Goal: Book appointment/travel/reservation

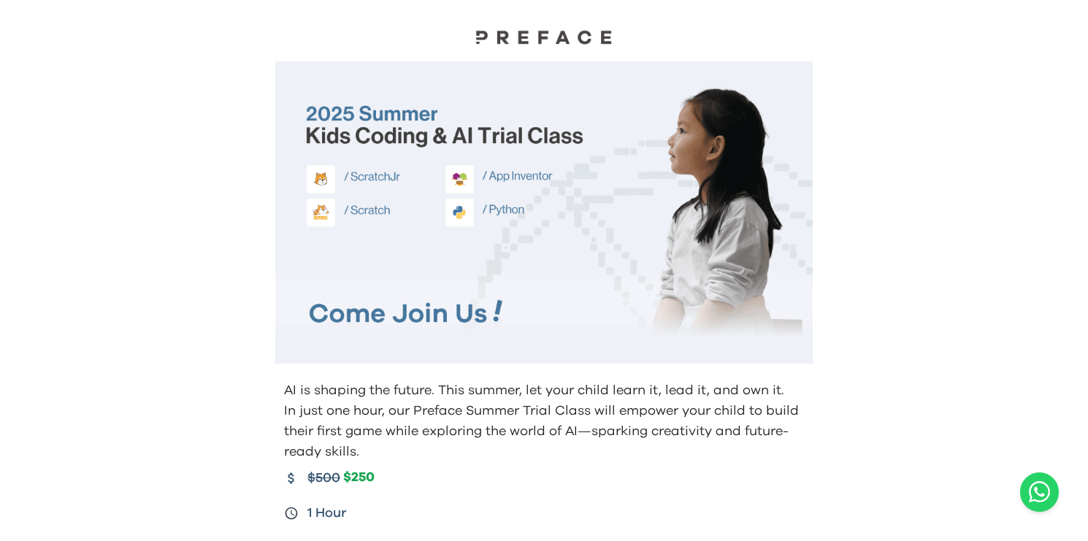
click at [786, 438] on p "In just one hour, our Preface Summer Trial Class will empower your child to bui…" at bounding box center [545, 431] width 523 height 61
click at [549, 409] on p "In just one hour, our Preface Summer Trial Class will empower your child to bui…" at bounding box center [545, 431] width 523 height 61
click at [534, 42] on img at bounding box center [544, 36] width 146 height 15
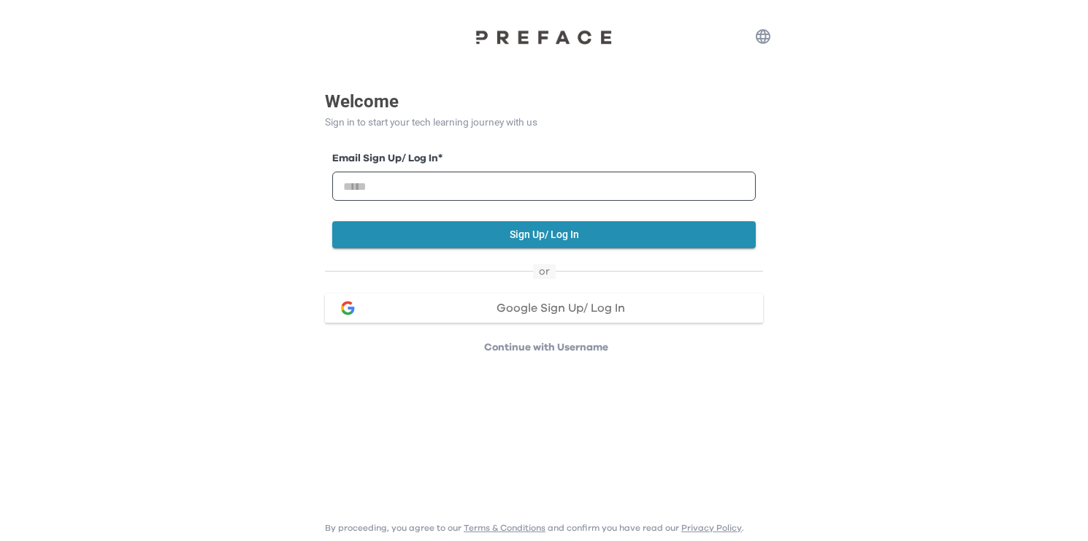
click at [566, 169] on div "Email Sign Up/ Log In *" at bounding box center [544, 176] width 424 height 50
click at [559, 183] on input "email" at bounding box center [544, 186] width 424 height 29
type input "**********"
click at [527, 235] on button "Sign Up/ Log In" at bounding box center [544, 234] width 424 height 27
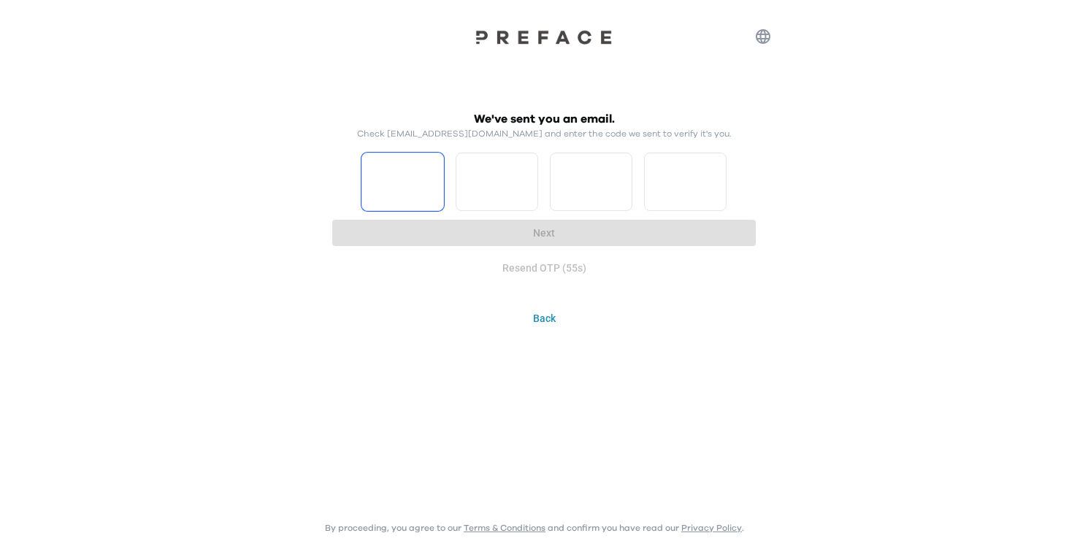
click at [420, 162] on input "Please enter OTP character 1" at bounding box center [402, 182] width 83 height 58
type input "*"
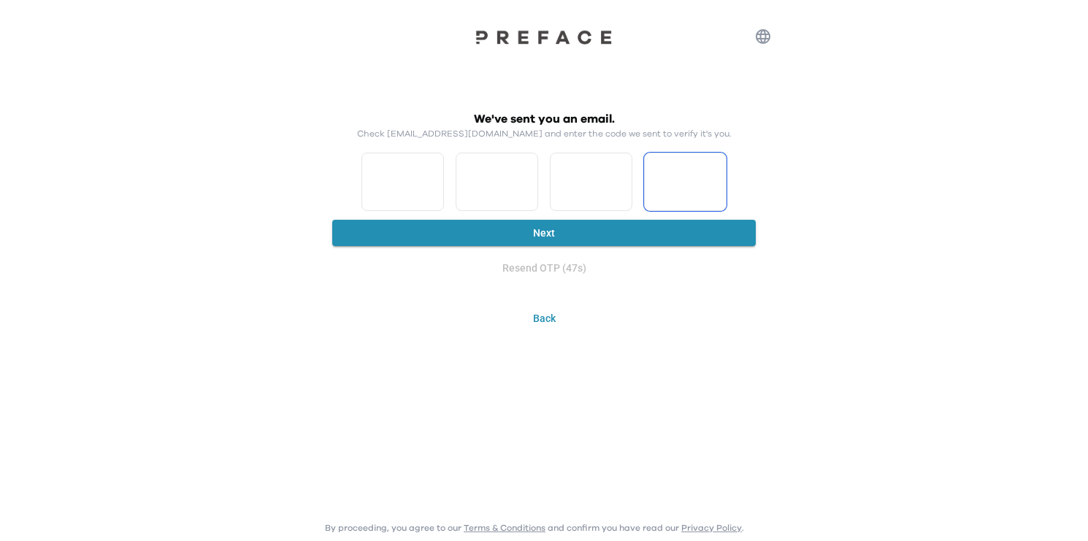
type input "*"
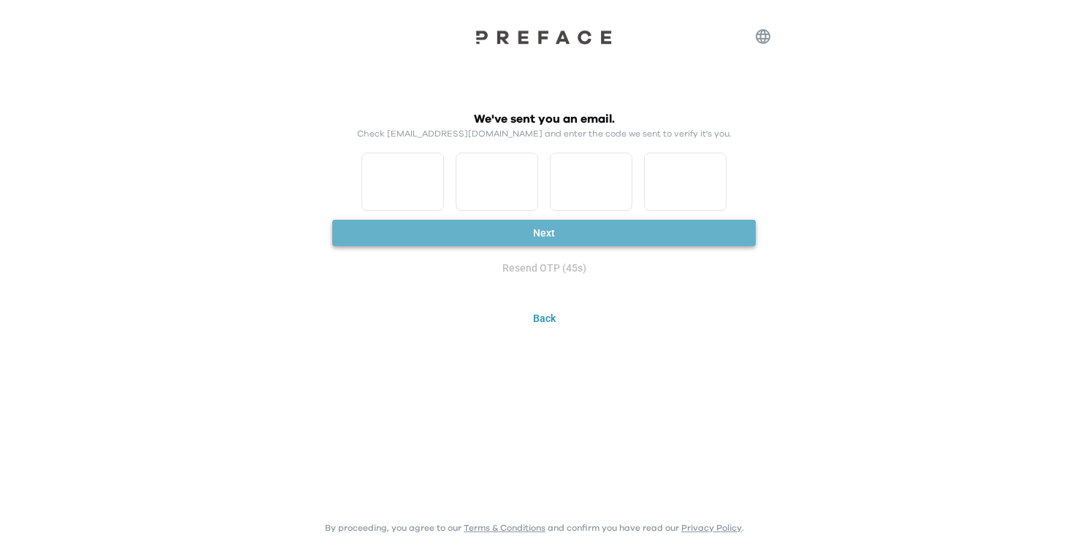
click at [586, 234] on button "Next" at bounding box center [544, 233] width 424 height 27
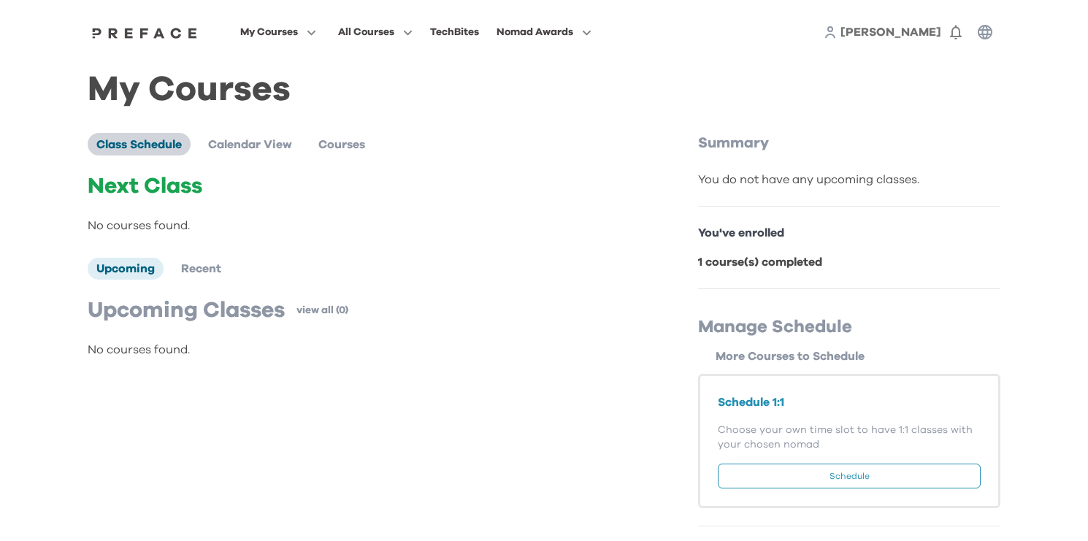
click at [153, 142] on span "Class Schedule" at bounding box center [138, 145] width 85 height 12
click at [132, 146] on span "Class Schedule" at bounding box center [138, 145] width 85 height 12
click at [172, 142] on span "Class Schedule" at bounding box center [138, 145] width 85 height 12
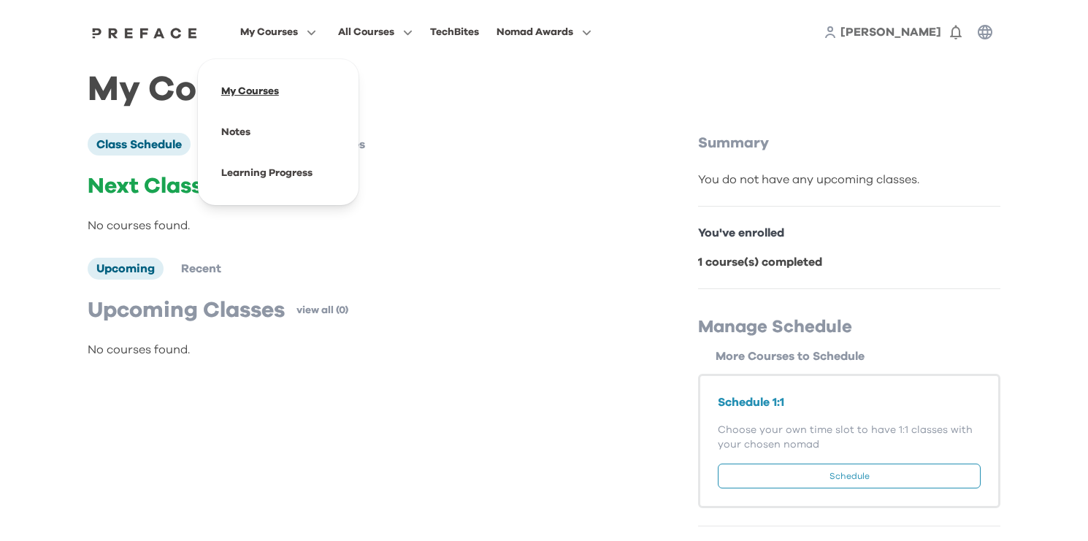
click at [326, 90] on span at bounding box center [278, 91] width 137 height 41
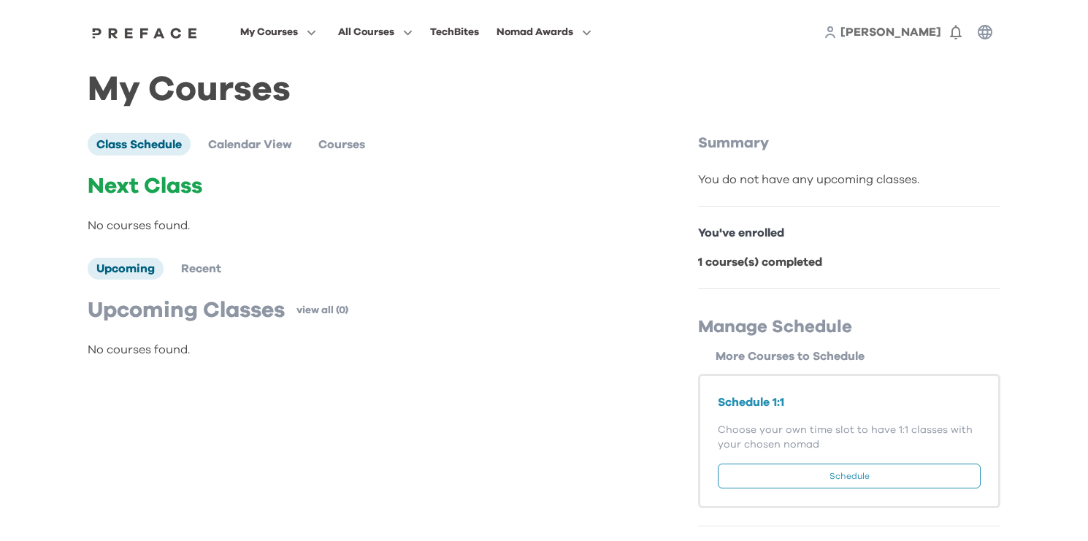
click at [826, 480] on button "Schedule" at bounding box center [849, 476] width 263 height 25
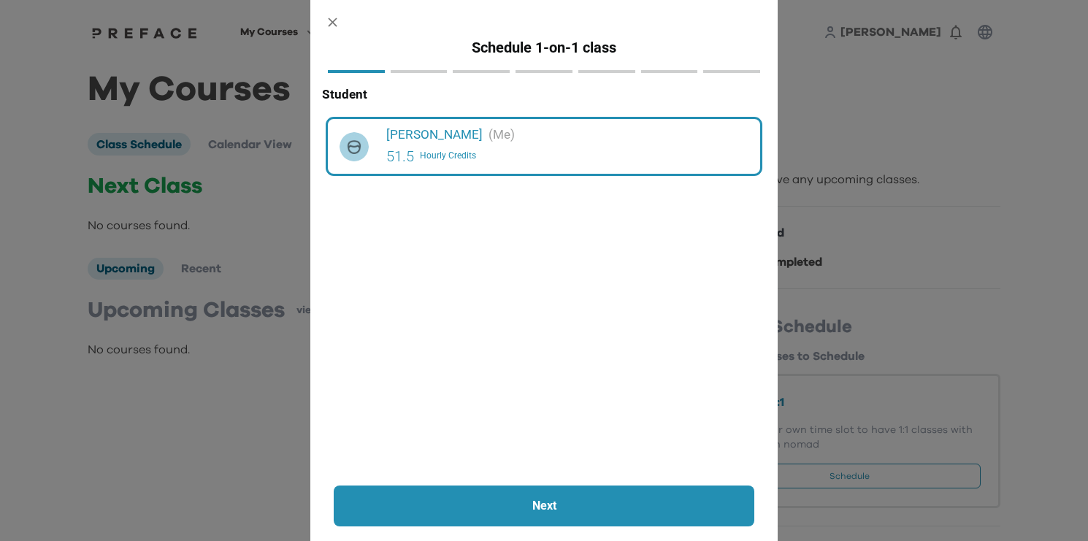
click at [541, 518] on button "Next" at bounding box center [544, 506] width 421 height 41
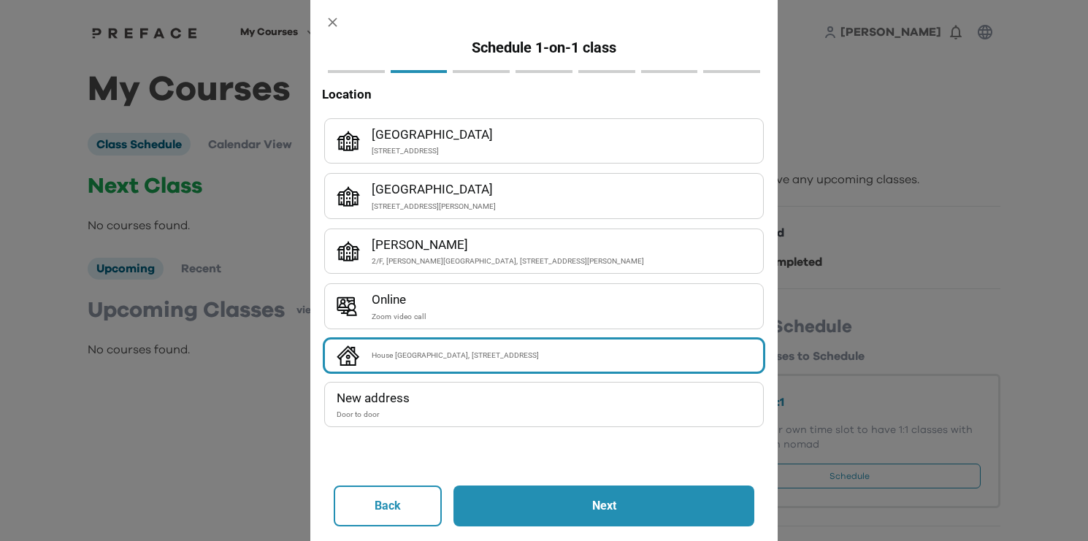
click at [529, 494] on button "Next" at bounding box center [603, 506] width 301 height 41
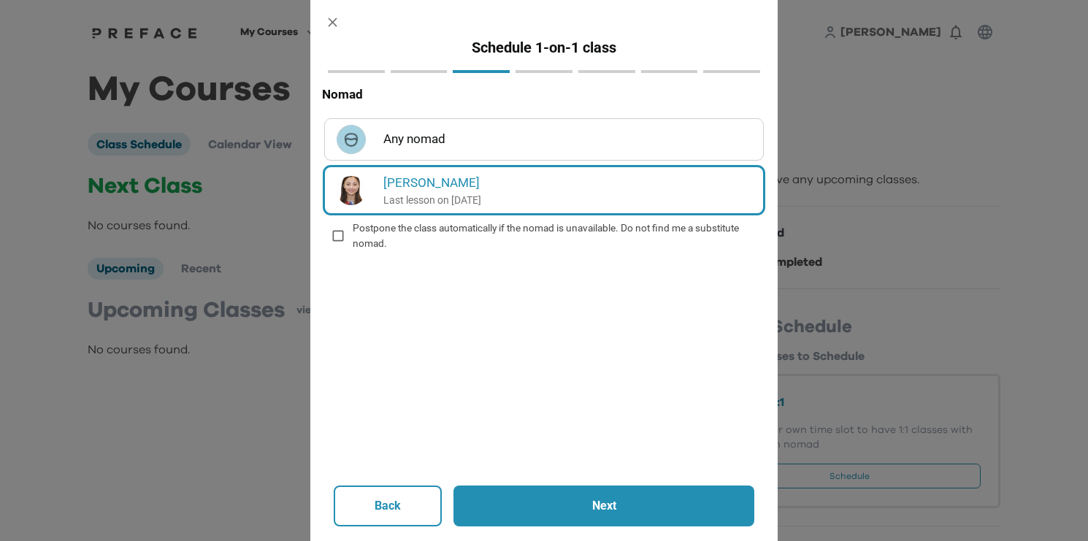
click at [594, 516] on button "Next" at bounding box center [603, 506] width 301 height 41
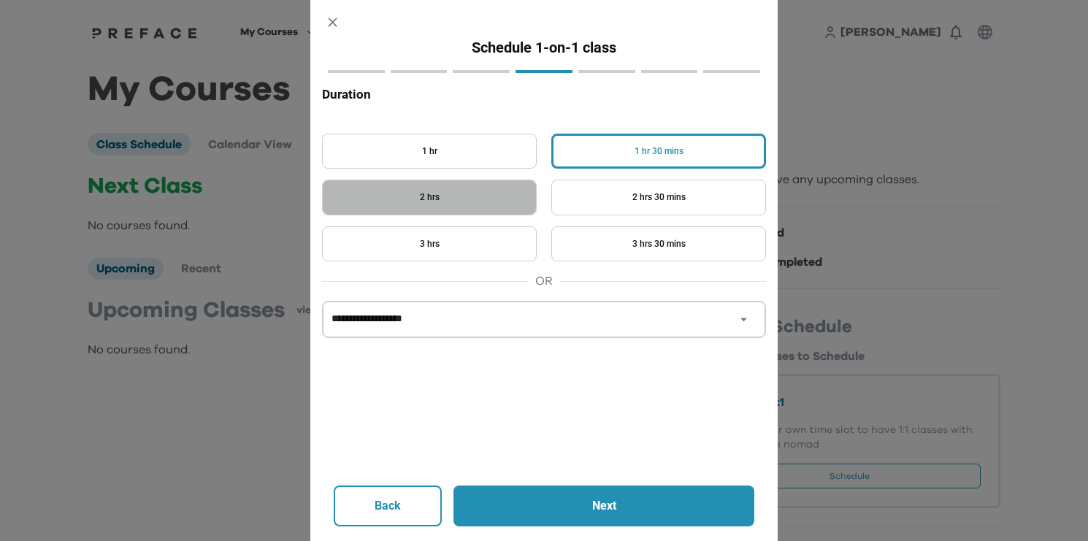
click at [467, 190] on button "2 hrs" at bounding box center [429, 198] width 215 height 36
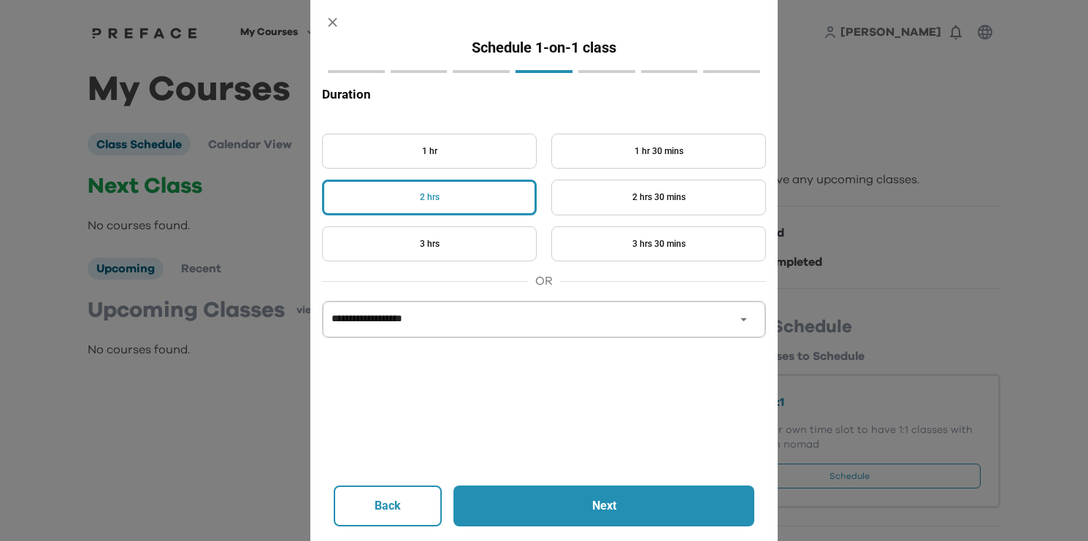
click at [574, 334] on button "**********" at bounding box center [544, 320] width 443 height 36
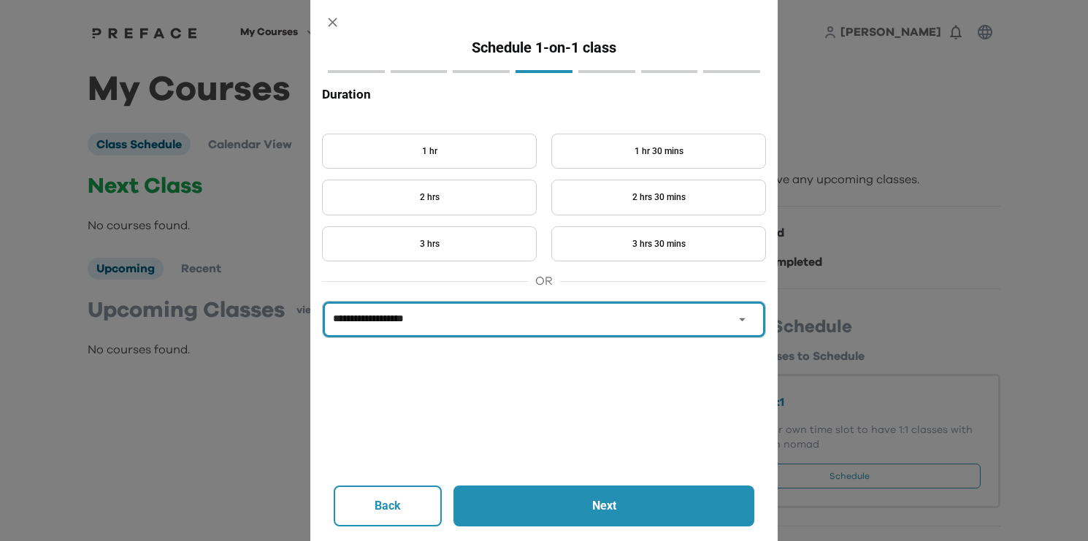
click at [653, 139] on button "1 hr 30 mins" at bounding box center [658, 152] width 215 height 36
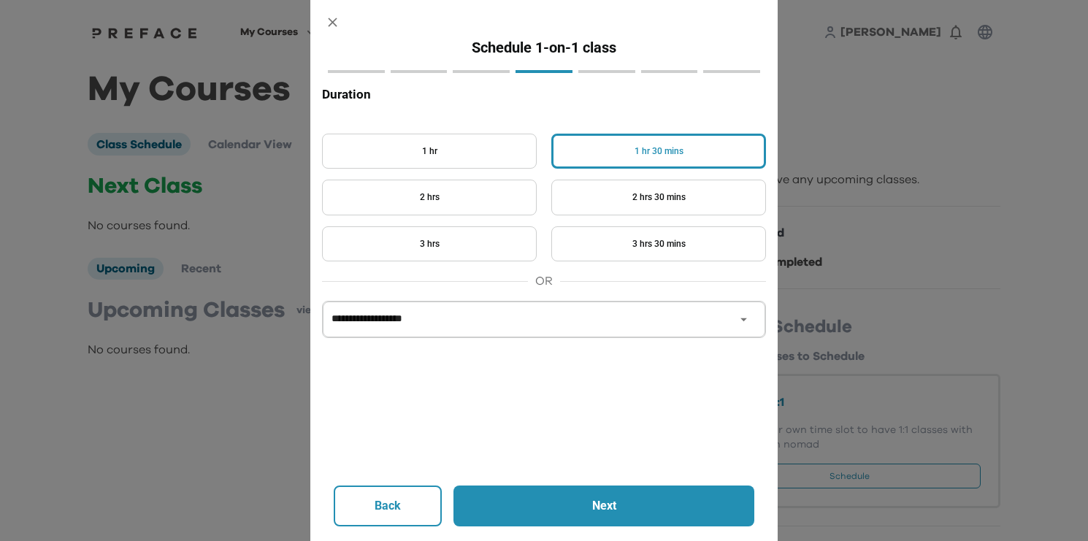
click at [608, 307] on button "**********" at bounding box center [544, 320] width 443 height 36
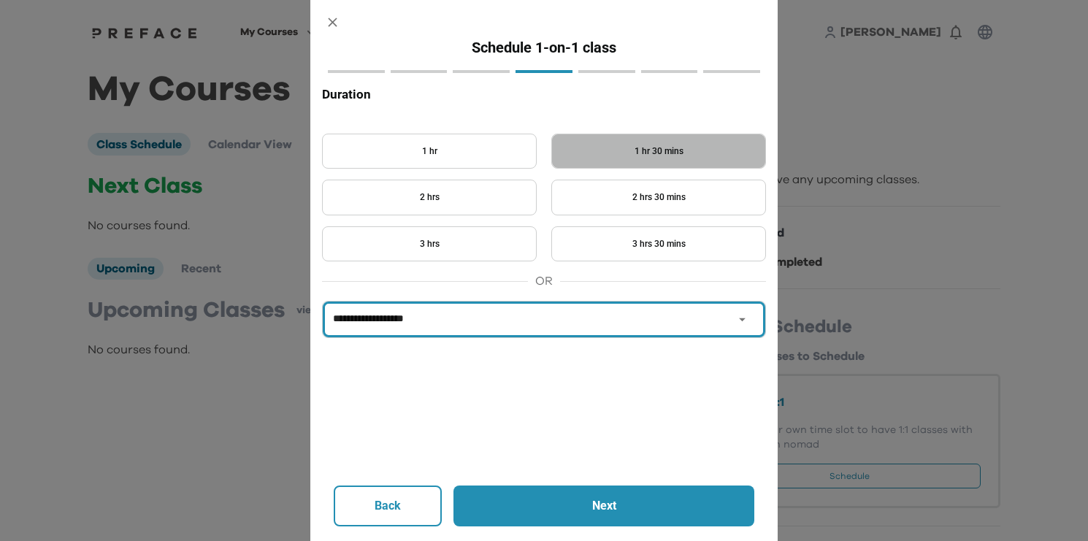
click at [605, 160] on button "1 hr 30 mins" at bounding box center [658, 152] width 215 height 36
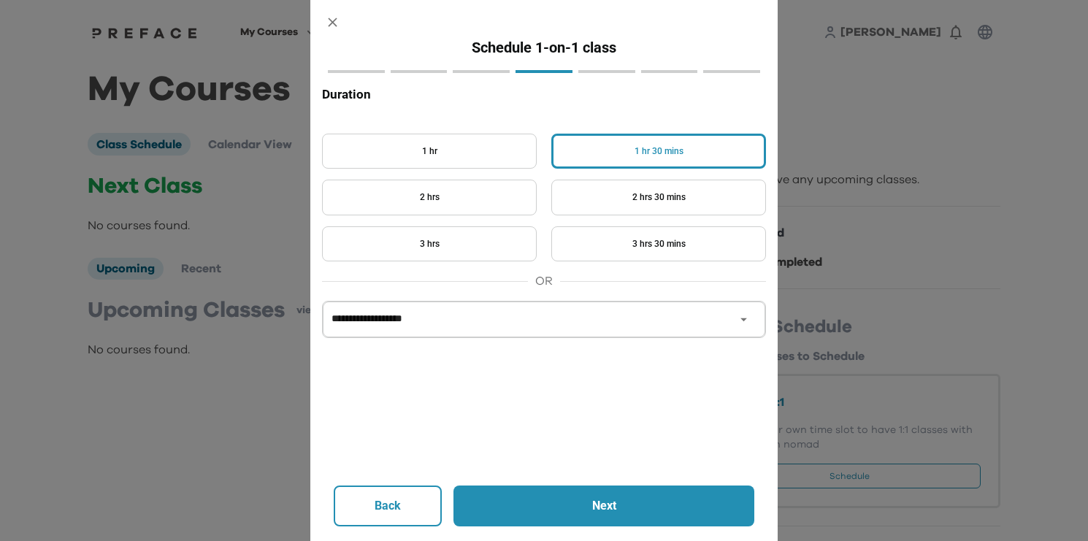
click at [648, 503] on p "Next" at bounding box center [604, 506] width 222 height 18
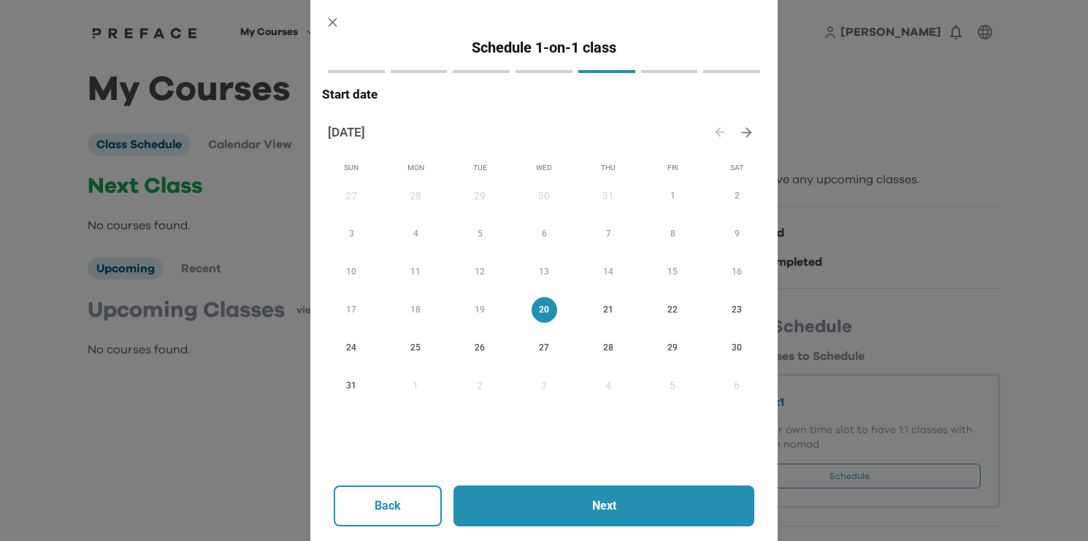
click at [677, 310] on span "22" at bounding box center [673, 309] width 26 height 15
click at [523, 505] on p "Next" at bounding box center [604, 506] width 222 height 18
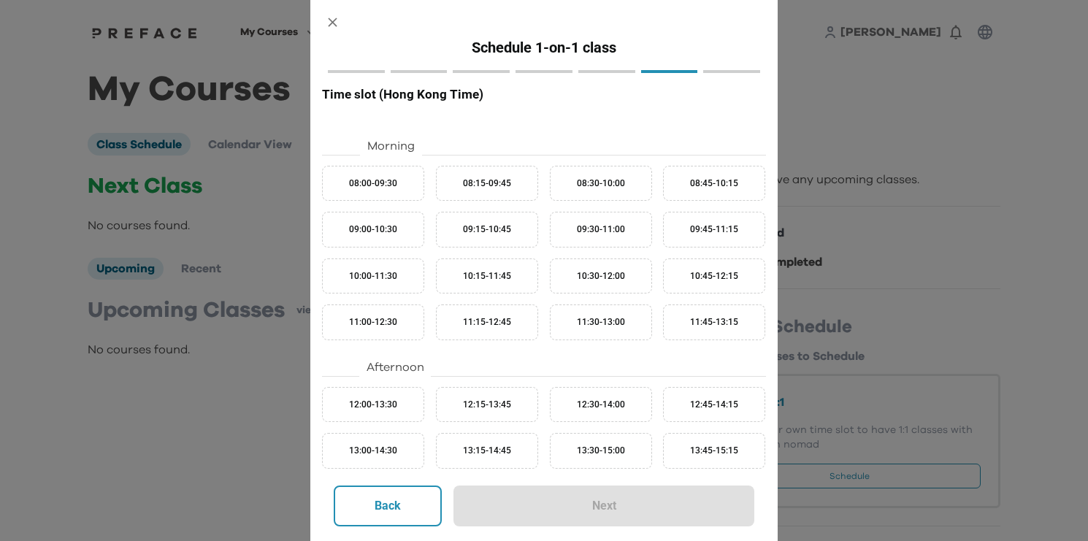
click at [762, 480] on div "14:45-16:15" at bounding box center [714, 498] width 102 height 36
click at [760, 433] on button "13:45-15:15" at bounding box center [714, 451] width 102 height 36
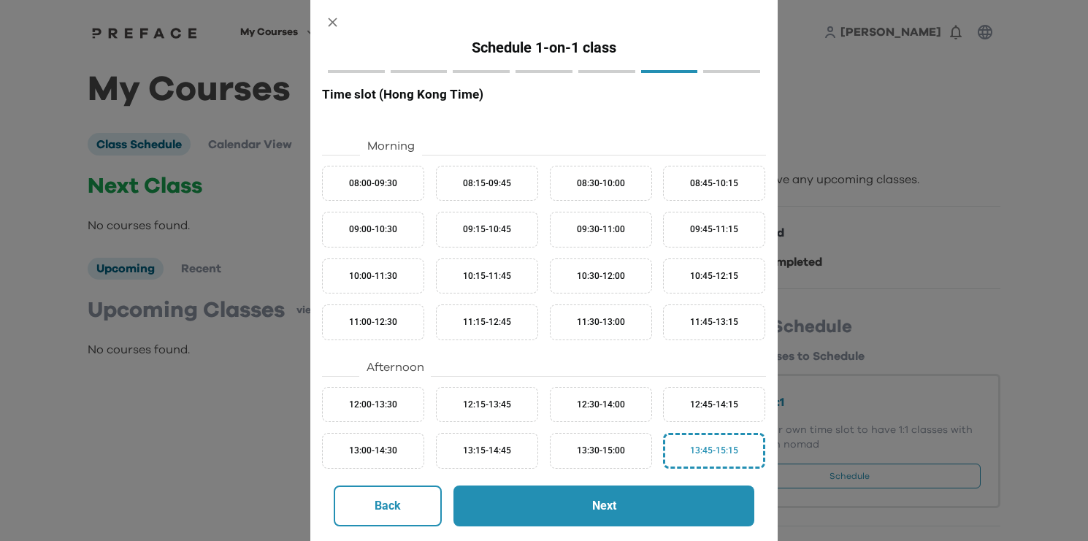
type button "13:45-15:15"
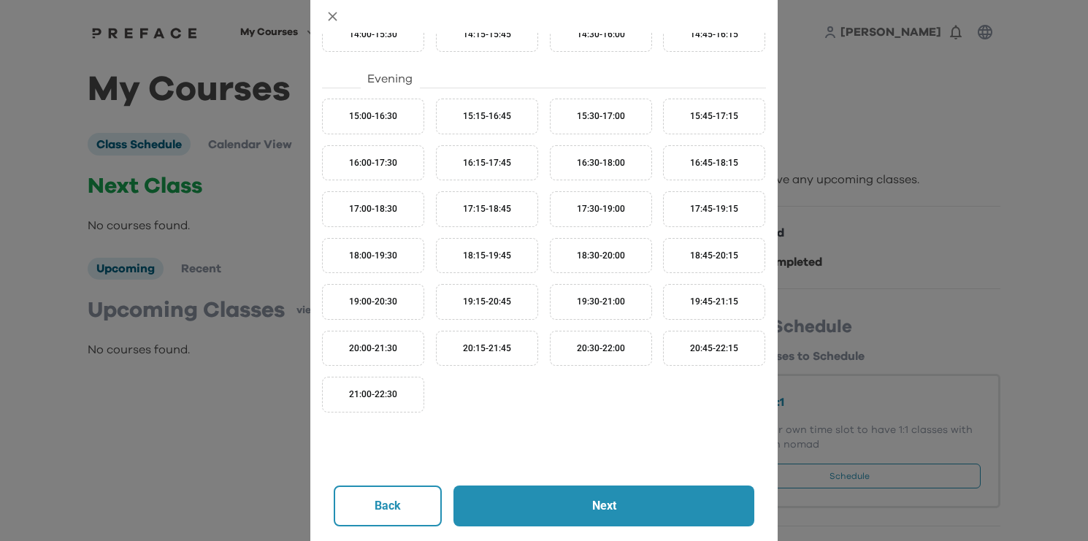
scroll to position [464, 0]
click at [686, 79] on div "Evening" at bounding box center [544, 78] width 444 height 18
click at [681, 77] on div "Evening" at bounding box center [544, 78] width 444 height 18
click at [718, 69] on div "Morning 08:00-09:30 08:15-09:45 08:30-10:00 08:45-10:15 09:00-10:30 09:15-10:45…" at bounding box center [544, 38] width 444 height 767
drag, startPoint x: 413, startPoint y: 512, endPoint x: 399, endPoint y: 518, distance: 14.7
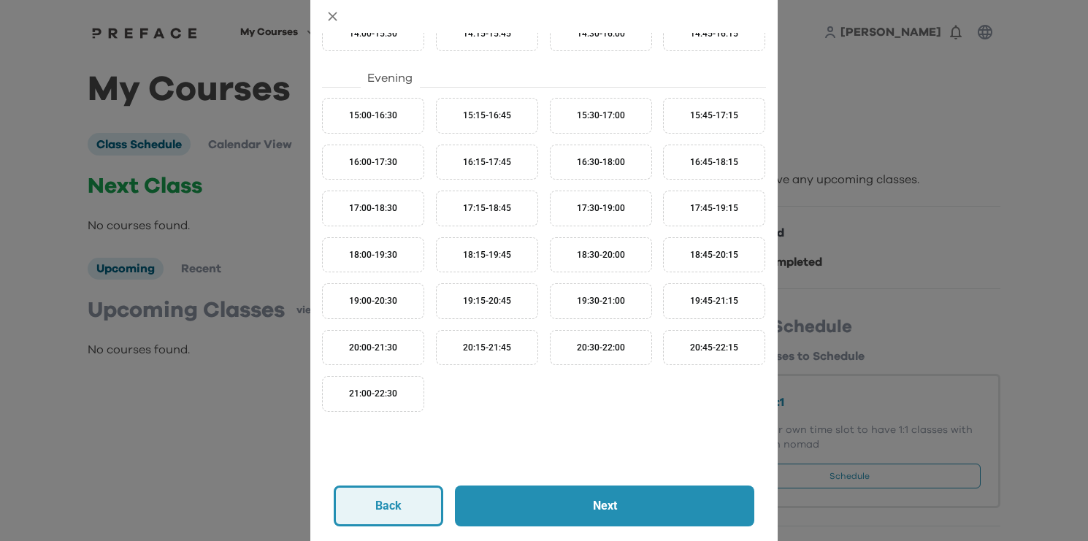
click at [399, 518] on button "Back" at bounding box center [389, 506] width 110 height 41
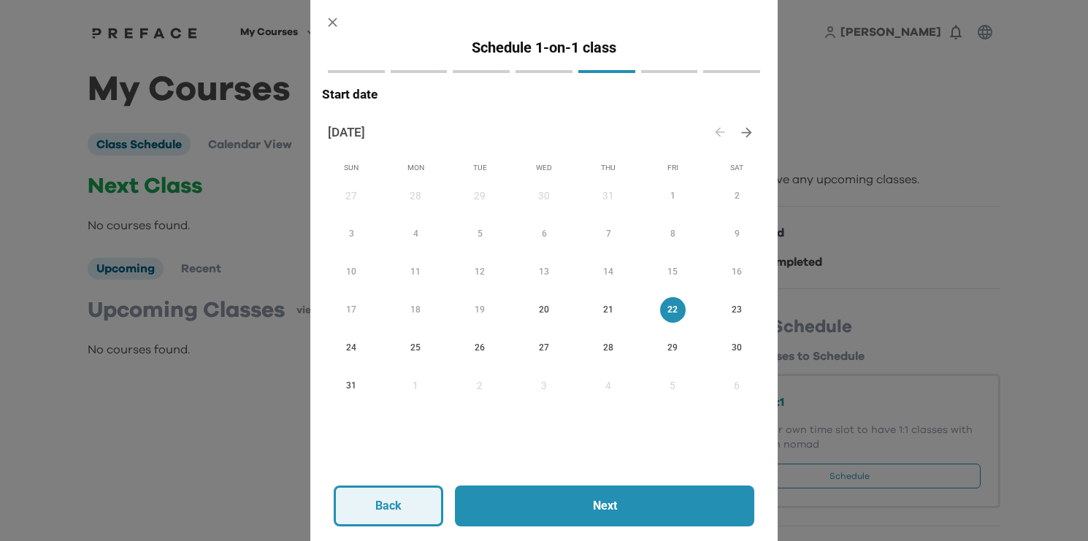
scroll to position [0, 0]
click at [735, 305] on span "23" at bounding box center [737, 309] width 26 height 15
click at [604, 508] on p "Next" at bounding box center [604, 506] width 222 height 18
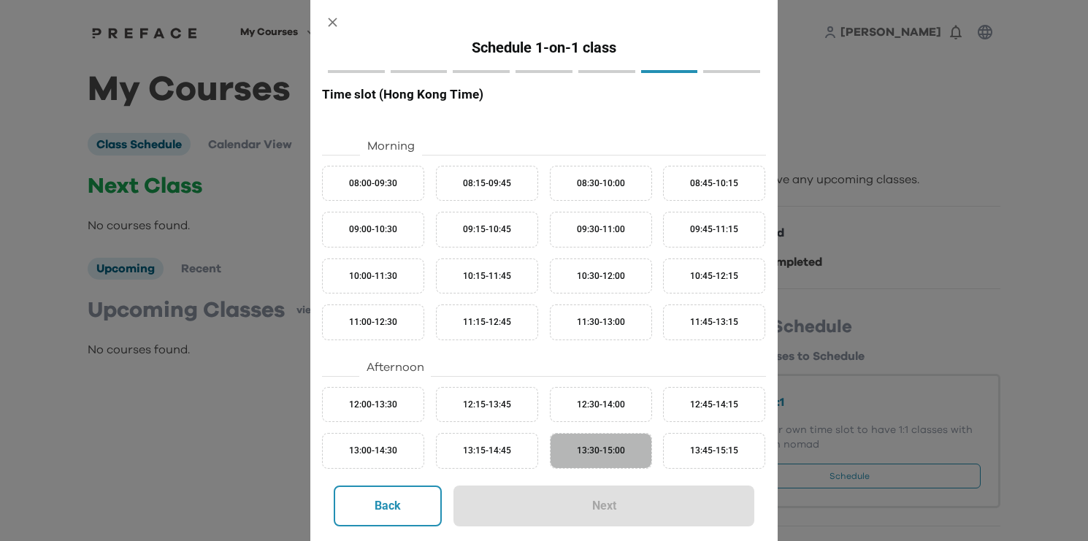
click at [584, 457] on button "13:30-15:00" at bounding box center [601, 451] width 102 height 36
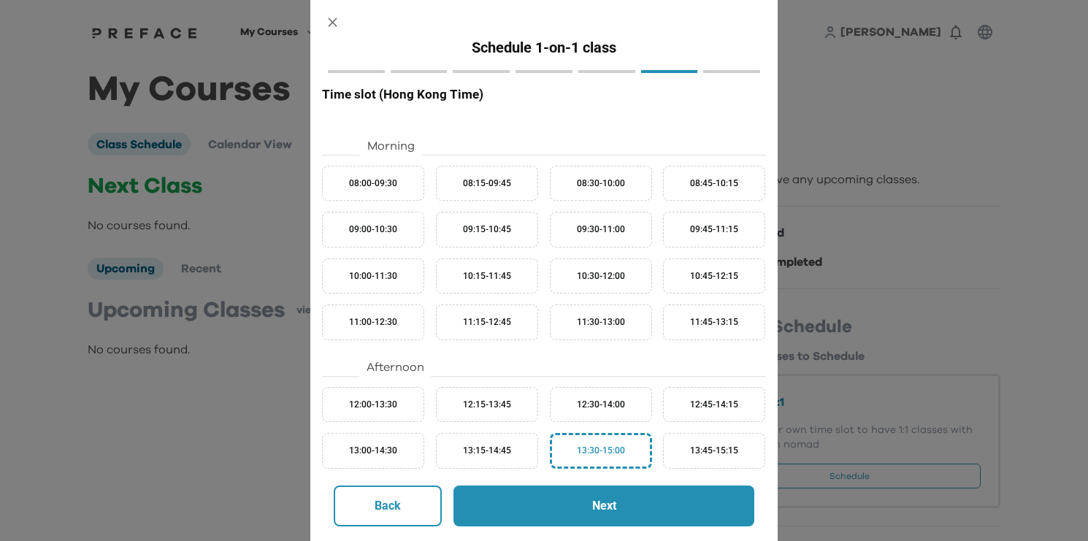
click at [581, 508] on p "Next" at bounding box center [604, 506] width 222 height 18
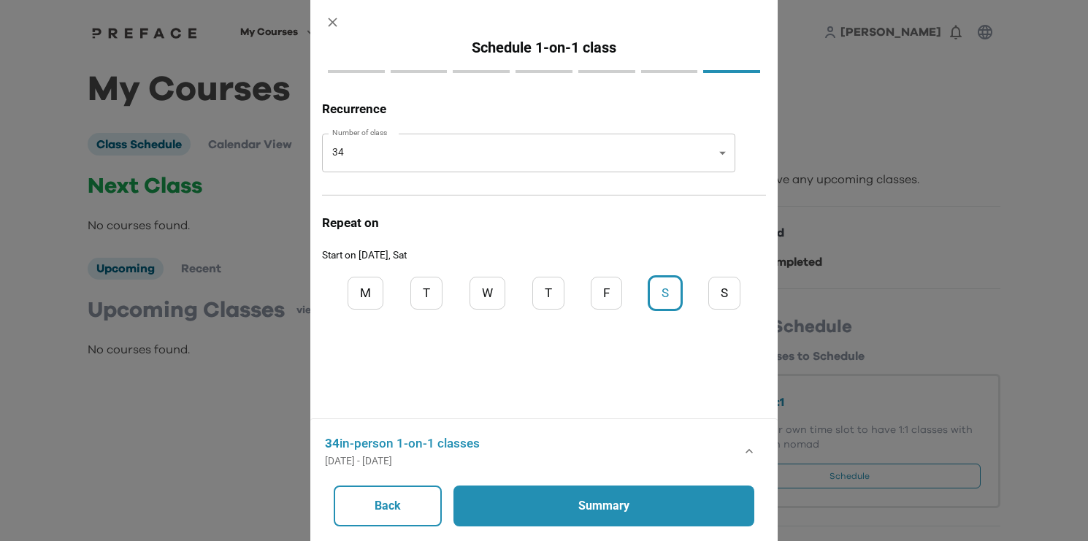
drag, startPoint x: 654, startPoint y: 505, endPoint x: 667, endPoint y: 418, distance: 87.2
click at [667, 418] on div "Recurrence Number of class 34 ** Number of classes Repeat on Start on 2025/08/2…" at bounding box center [544, 270] width 444 height 342
click at [656, 283] on div "S" at bounding box center [665, 292] width 31 height 31
click at [545, 414] on div at bounding box center [544, 382] width 444 height 117
click at [580, 159] on body "My Courses All Courses TechBites Nomad Awards Rohan 0 My Courses Class Schedule…" at bounding box center [544, 272] width 1088 height 544
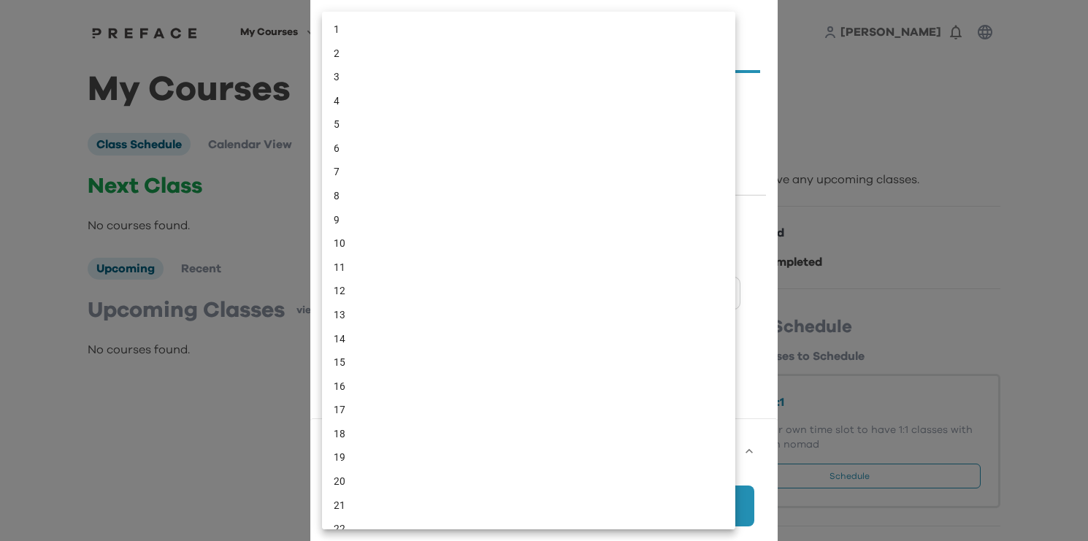
scroll to position [288, 0]
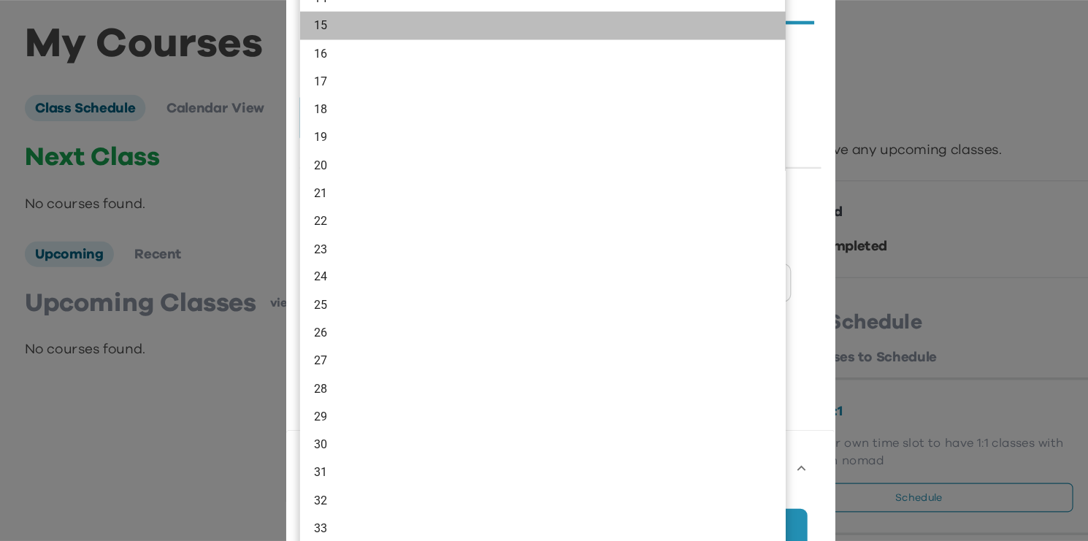
click at [322, 62] on li "15" at bounding box center [528, 74] width 413 height 24
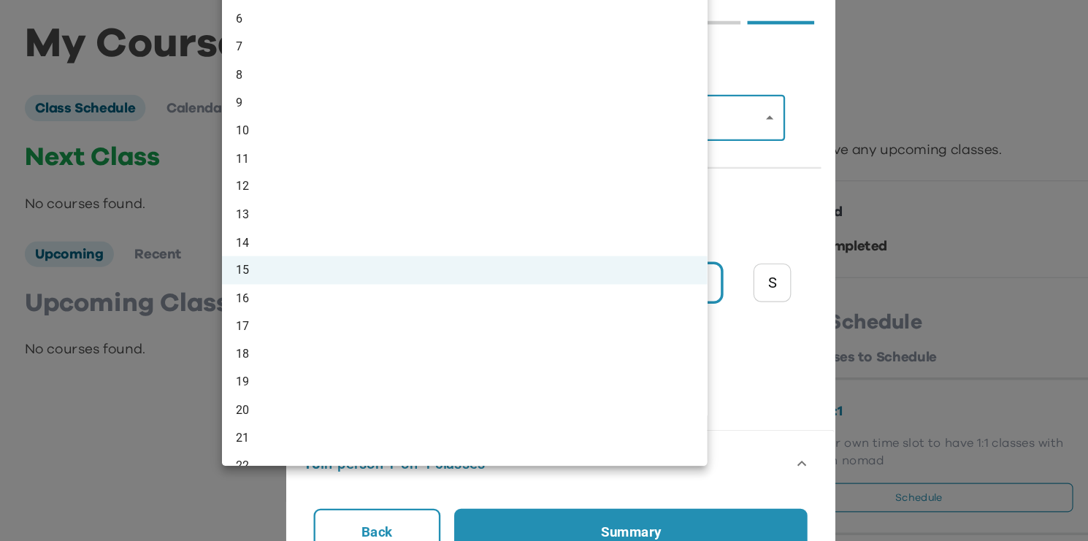
click at [280, 94] on body "My Courses All Courses TechBites Nomad Awards Rohan 0 My Courses Class Schedule…" at bounding box center [544, 272] width 1088 height 544
click at [256, 56] on li "6" at bounding box center [462, 68] width 413 height 24
type input "*"
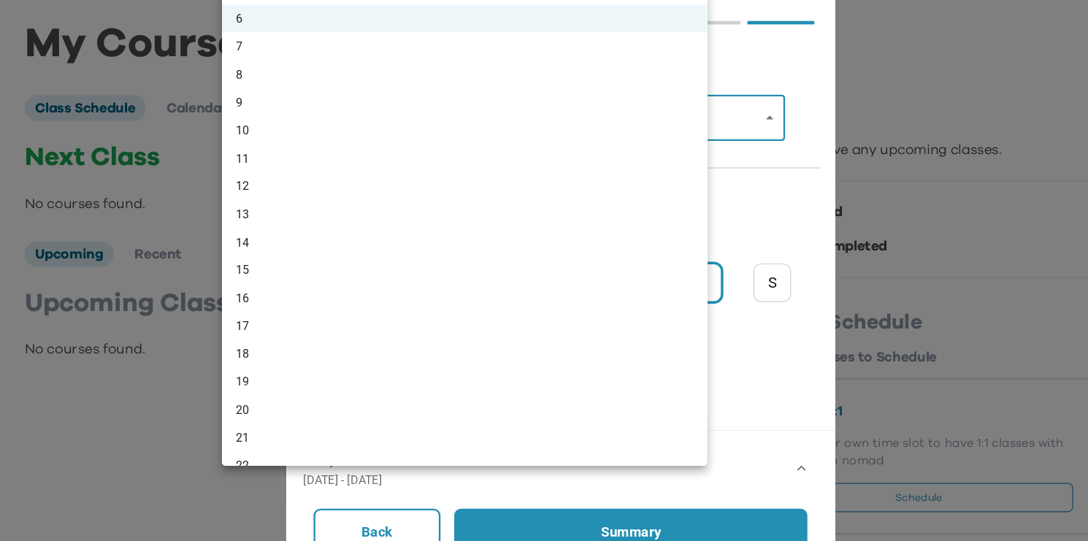
click at [275, 93] on body "My Courses All Courses TechBites Nomad Awards Rohan 0 My Courses Class Schedule…" at bounding box center [544, 272] width 1088 height 544
drag, startPoint x: 596, startPoint y: 168, endPoint x: 570, endPoint y: 78, distance: 93.4
click at [592, 77] on ul "1 2 3 4 5 6 7 8 9 10 11 12 13 14 15 16 17 18 19 20 21 22 23 24 25 26 27 28 29 3…" at bounding box center [533, 341] width 575 height 821
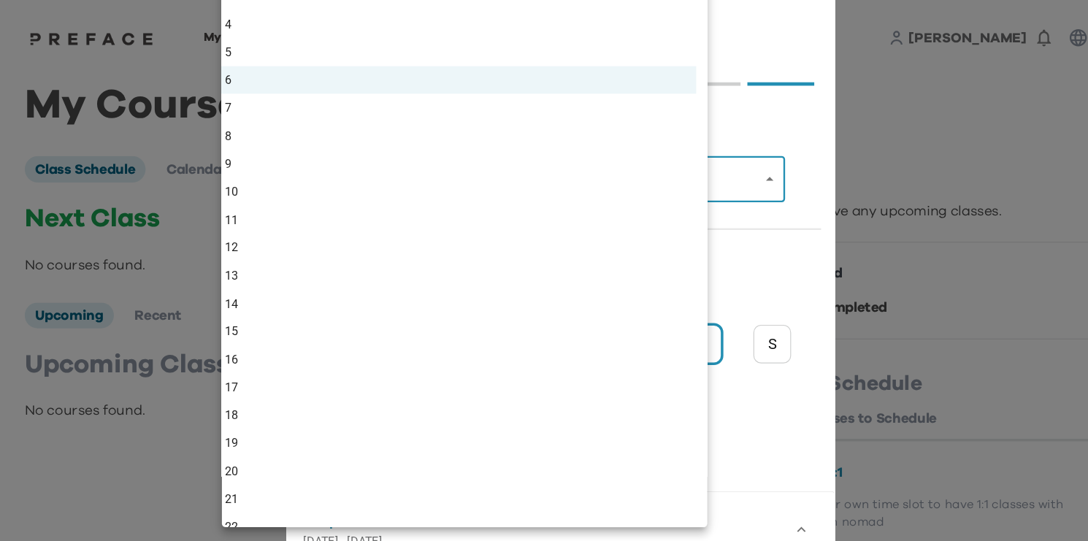
click at [602, 21] on div "1 2 3 4 5 6 7 8 9 10 11 12 13 14 15 16 17 18 19 20 21 22 23 24 25 26 27 28 29 3…" at bounding box center [544, 270] width 1088 height 541
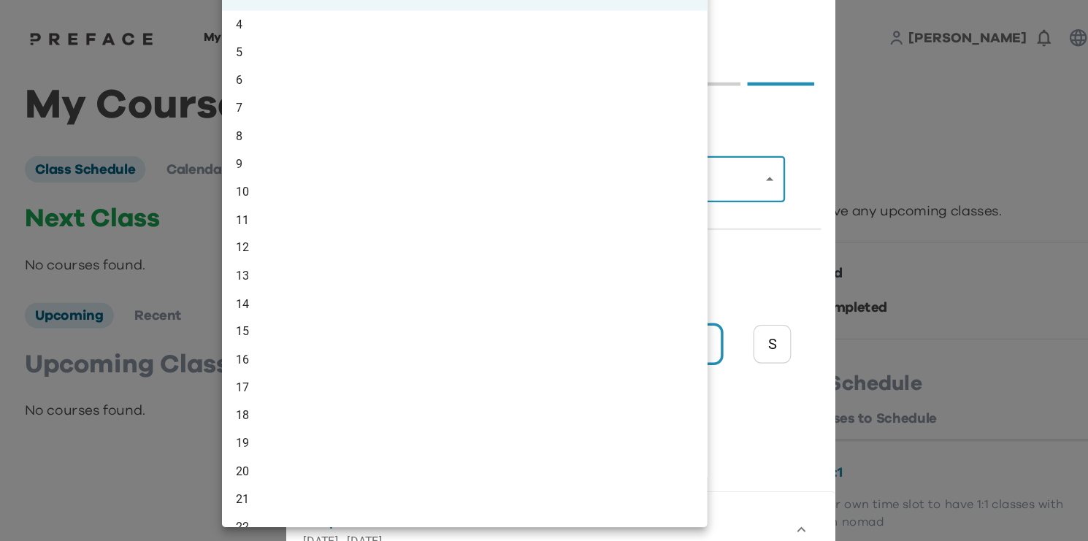
drag, startPoint x: 277, startPoint y: 153, endPoint x: 248, endPoint y: 152, distance: 29.2
click at [248, 152] on body "My Courses All Courses TechBites Nomad Awards Rohan 0 My Courses Class Schedule…" at bounding box center [544, 272] width 1088 height 544
drag, startPoint x: 244, startPoint y: 143, endPoint x: 214, endPoint y: 20, distance: 126.3
click at [256, 20] on ul "1 2 3 4 5 6 7 8 9 10 11 12 13 14 15 16 17 18 19 20 21 22 23 24 25 26 27 28 29 3…" at bounding box center [543, 341] width 575 height 821
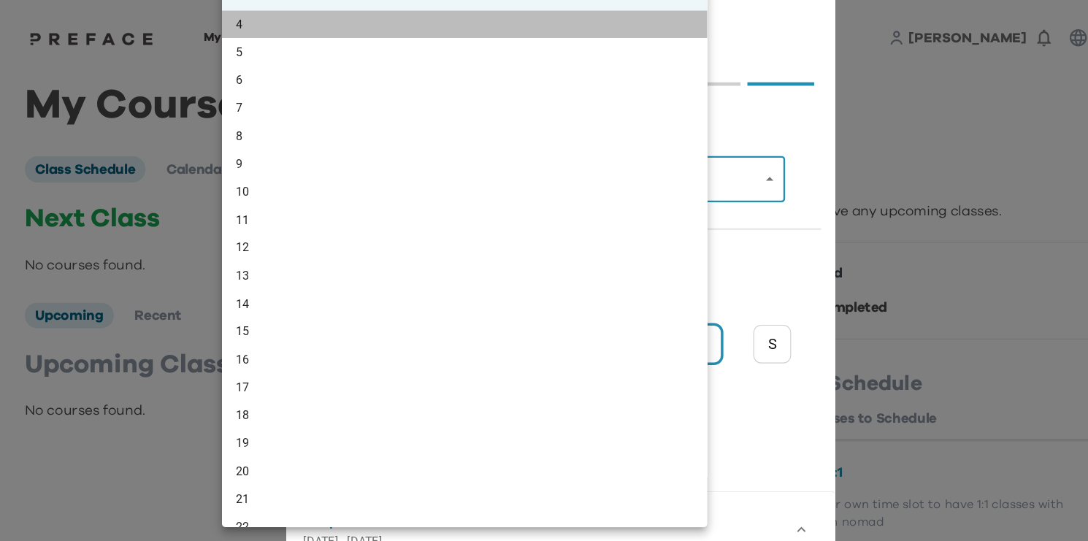
click at [256, 12] on li "4" at bounding box center [462, 21] width 413 height 24
type input "*"
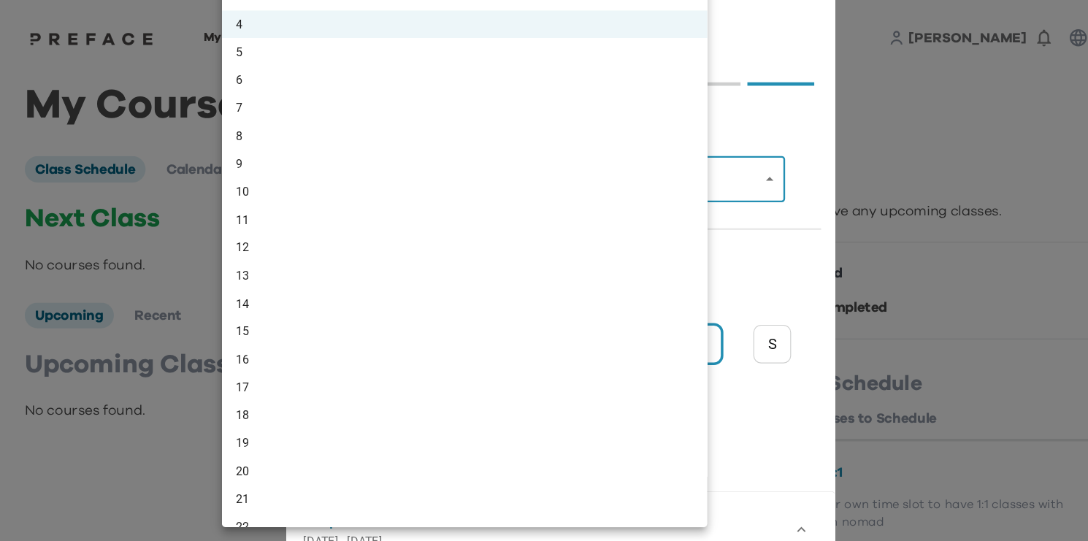
click at [656, 149] on body "My Courses All Courses TechBites Nomad Awards Rohan 0 My Courses Class Schedule…" at bounding box center [544, 272] width 1088 height 544
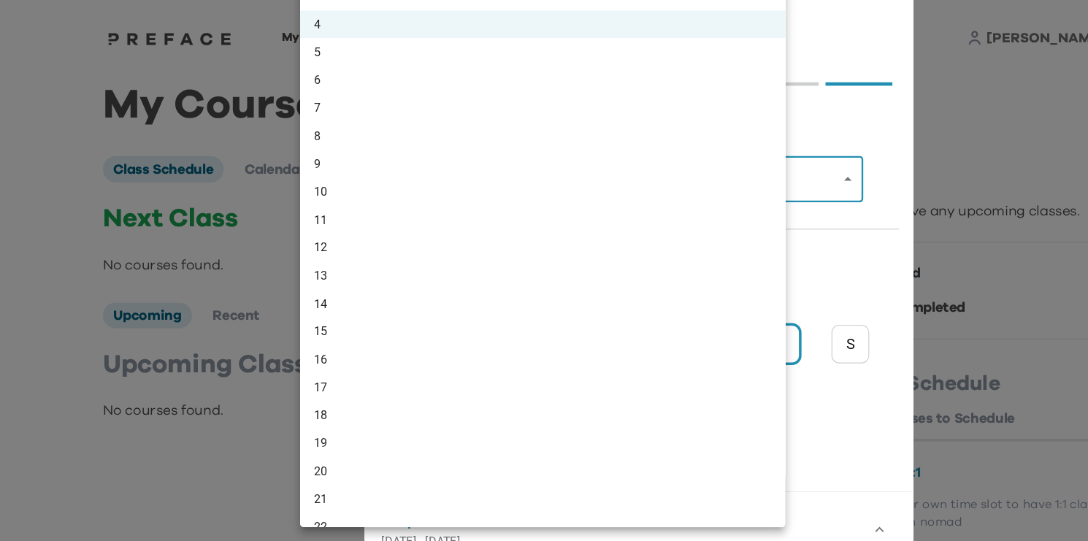
click at [709, 161] on div at bounding box center [544, 270] width 1088 height 541
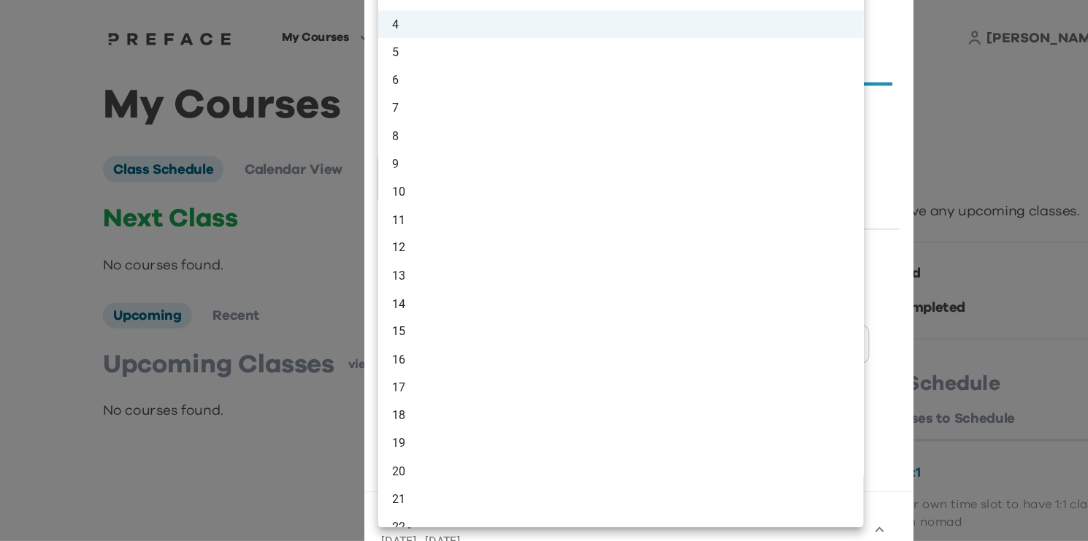
click at [540, 156] on body "My Courses All Courses TechBites Nomad Awards Rohan 0 My Courses Class Schedule…" at bounding box center [544, 272] width 1088 height 544
click at [764, 167] on div at bounding box center [544, 270] width 1088 height 541
click at [369, 140] on body "My Courses All Courses TechBites Nomad Awards Rohan 0 My Courses Class Schedule…" at bounding box center [544, 272] width 1088 height 544
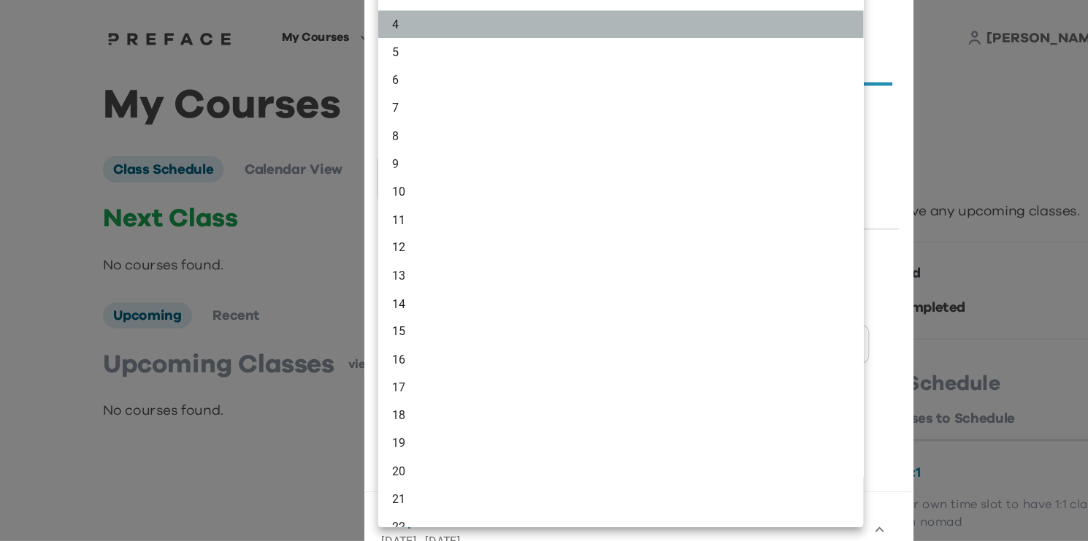
click at [361, 18] on li "4" at bounding box center [528, 21] width 413 height 24
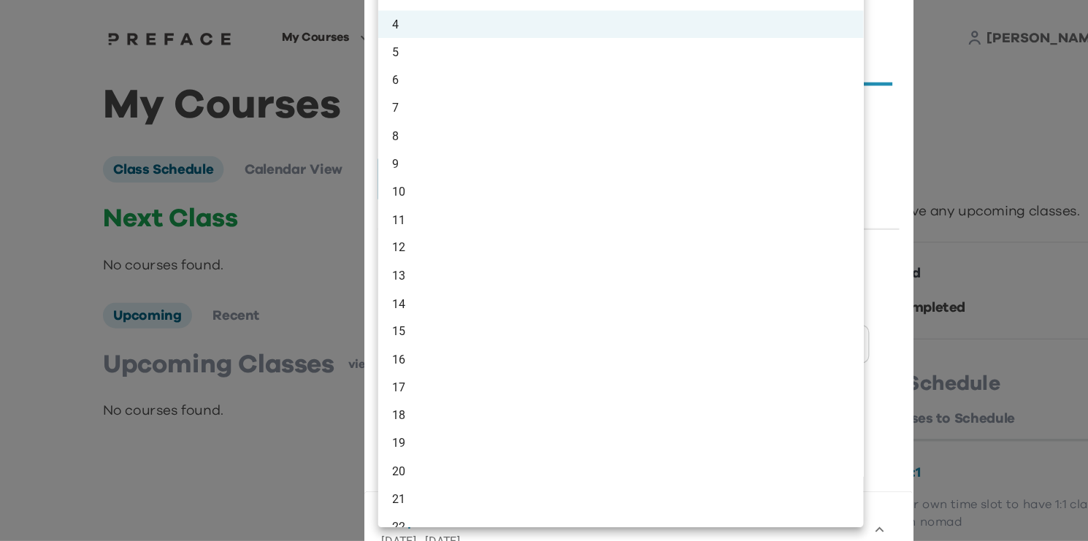
drag, startPoint x: 719, startPoint y: 159, endPoint x: 546, endPoint y: 69, distance: 195.0
click at [546, 69] on body "My Courses All Courses TechBites Nomad Awards Rohan 0 My Courses Class Schedule…" at bounding box center [544, 272] width 1088 height 544
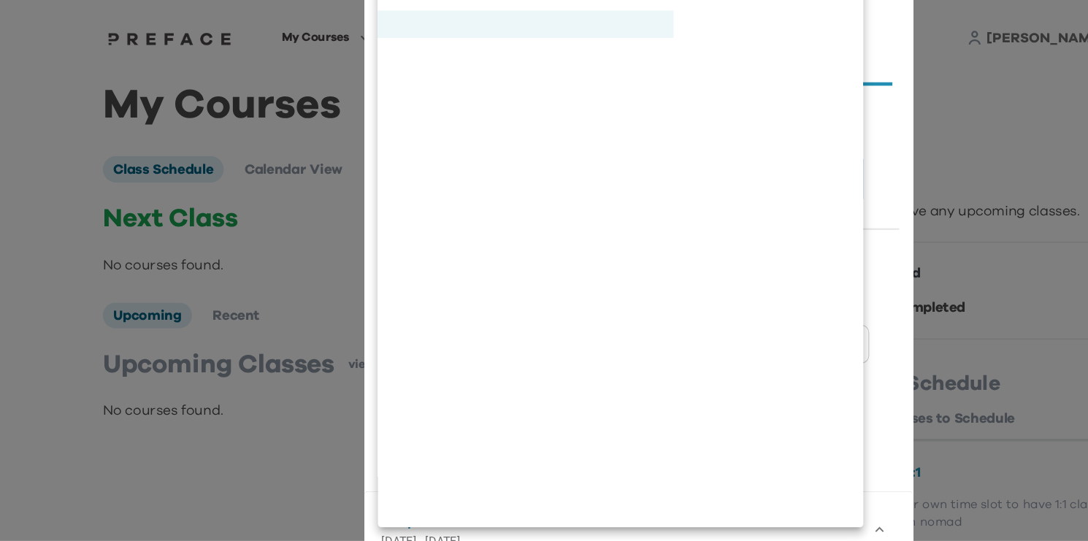
drag, startPoint x: 734, startPoint y: 46, endPoint x: 724, endPoint y: 26, distance: 21.9
click at [724, 26] on ul "1 2 3 4 5 6 7 8 9 10 11 12 13 14 15 16 17 18 19 20 21 22 23 24 25 26 27 28 29 3…" at bounding box center [448, 341] width 575 height 821
click at [762, 25] on div at bounding box center [544, 270] width 1088 height 541
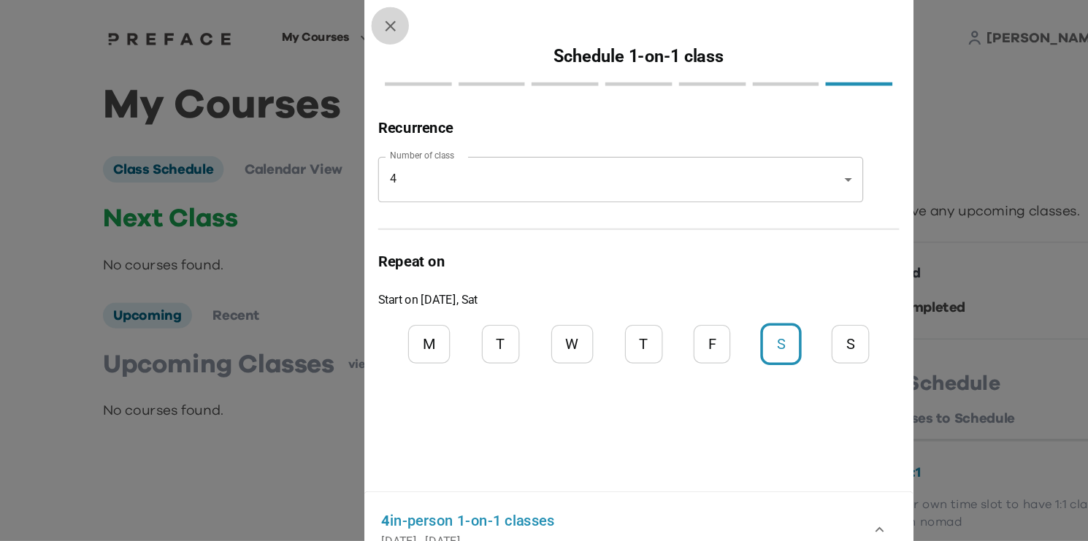
click at [328, 19] on icon "button" at bounding box center [332, 22] width 15 height 15
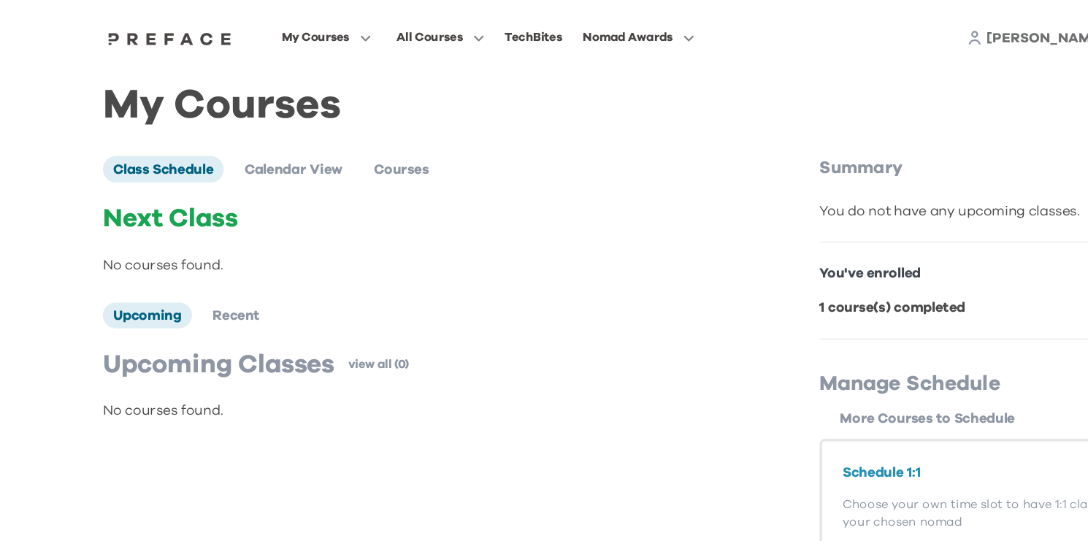
click at [776, 329] on p "Manage Schedule" at bounding box center [849, 326] width 302 height 23
click at [754, 402] on p "Schedule 1:1" at bounding box center [849, 403] width 263 height 18
click at [766, 407] on p "Schedule 1:1" at bounding box center [849, 403] width 263 height 18
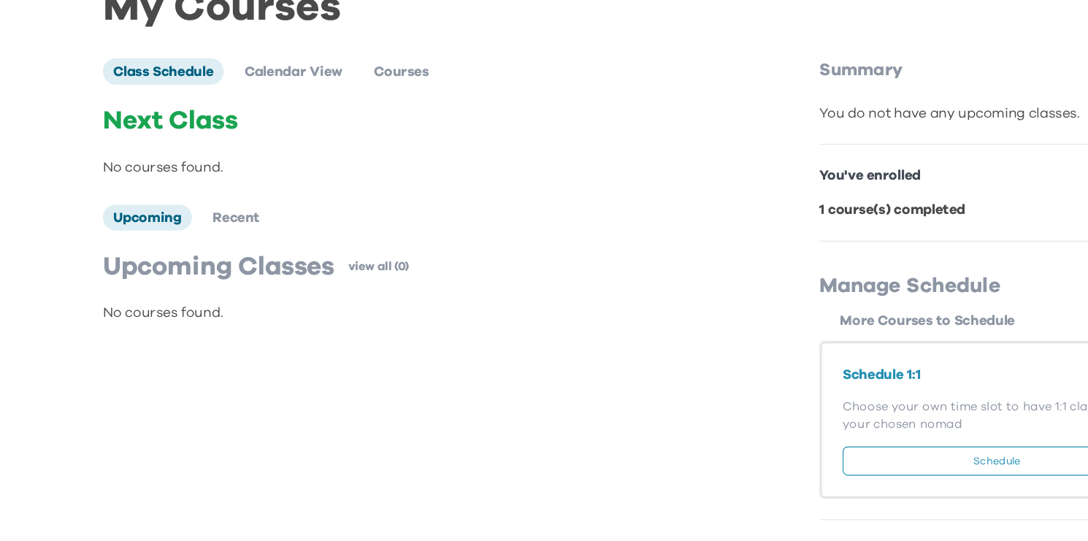
scroll to position [3, 0]
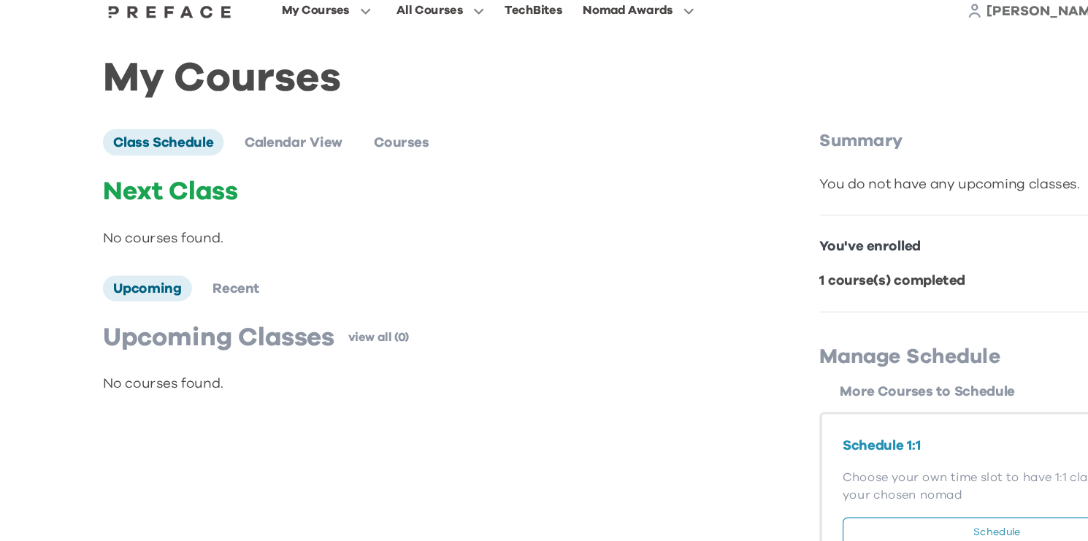
click at [802, 461] on button "Schedule" at bounding box center [849, 473] width 263 height 25
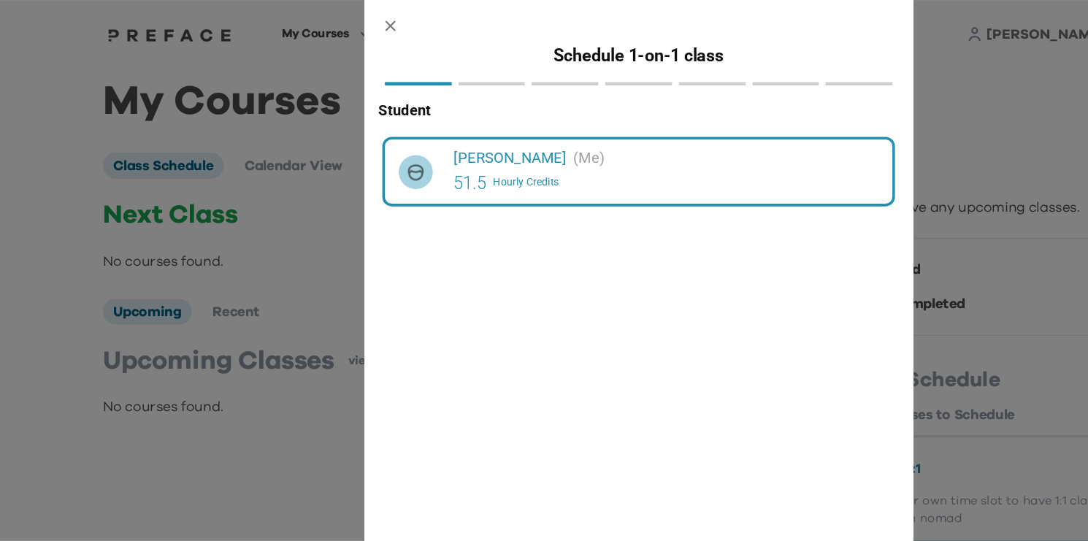
click at [722, 74] on div at bounding box center [544, 79] width 444 height 12
click at [468, 162] on span "Hourly Credits" at bounding box center [448, 156] width 56 height 15
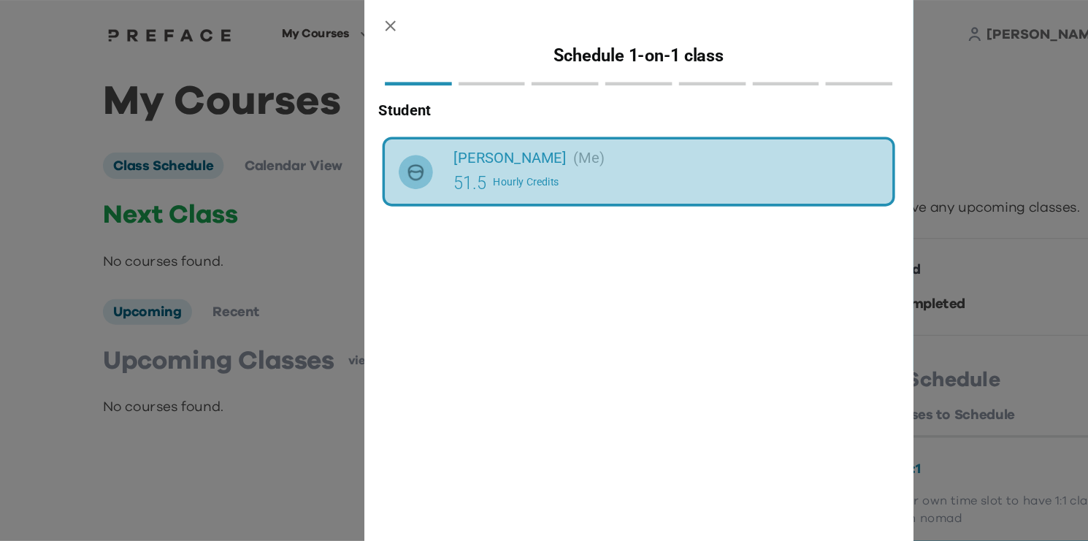
click at [468, 161] on span "Hourly Credits" at bounding box center [448, 156] width 56 height 15
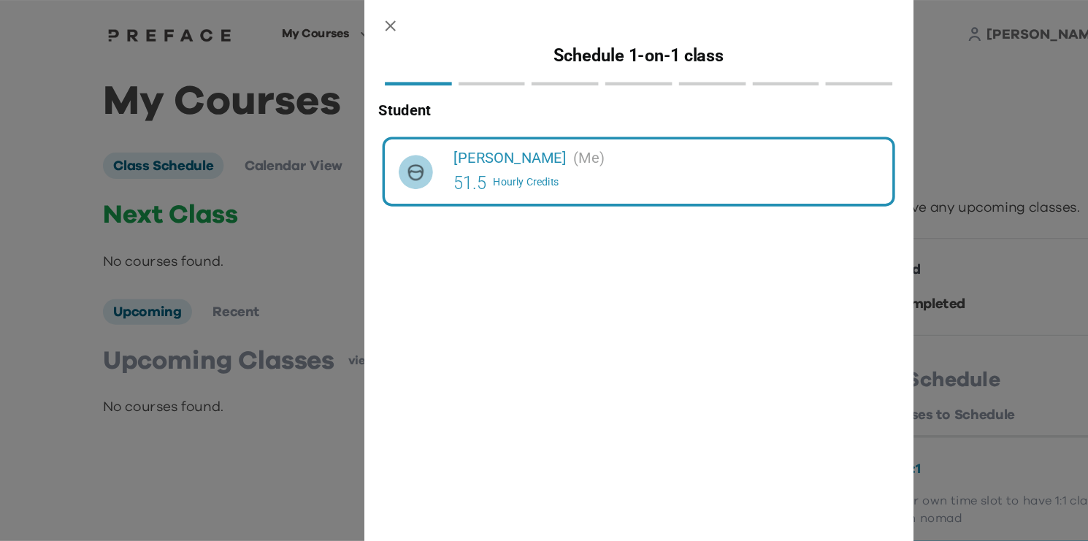
click at [468, 161] on span "Hourly Credits" at bounding box center [448, 156] width 56 height 15
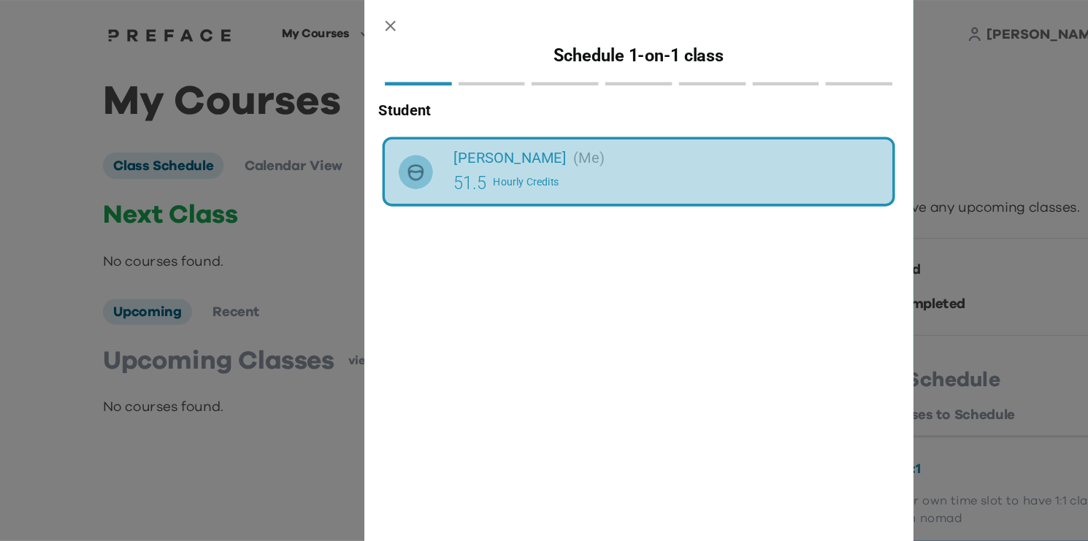
click at [468, 161] on span "Hourly Credits" at bounding box center [448, 156] width 56 height 15
